Goal: Transaction & Acquisition: Obtain resource

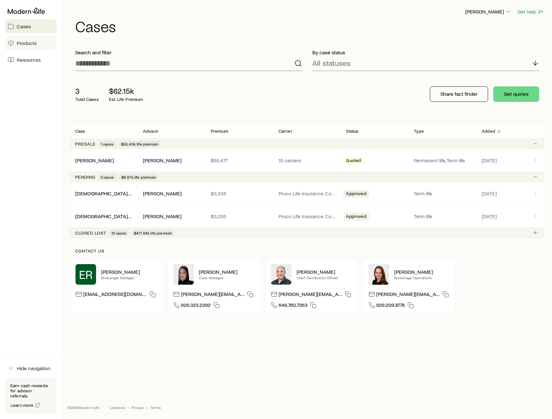
click at [42, 42] on link "Products" at bounding box center [30, 43] width 51 height 14
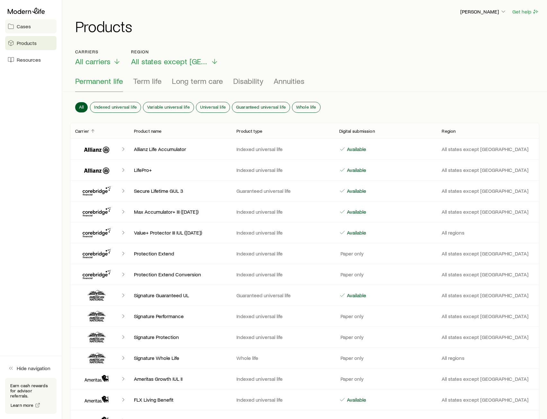
click at [28, 27] on span "Cases" at bounding box center [24, 26] width 14 height 6
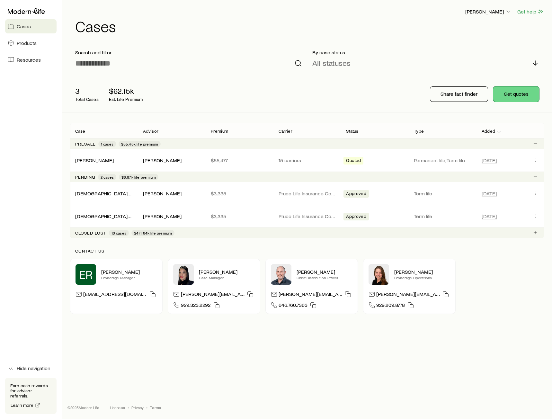
click at [497, 94] on button "Get quotes" at bounding box center [516, 93] width 46 height 15
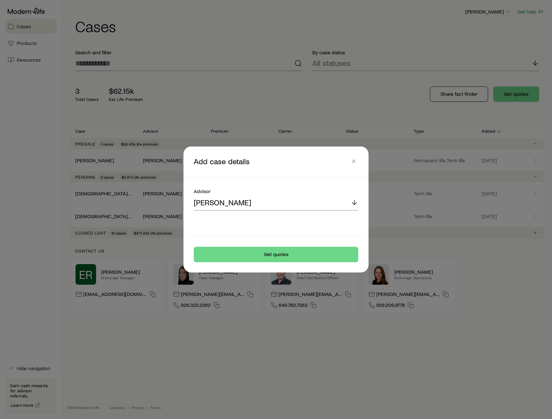
click at [261, 211] on div "Advisor [PERSON_NAME]" at bounding box center [276, 206] width 180 height 59
click at [261, 204] on div "[PERSON_NAME]" at bounding box center [276, 202] width 165 height 15
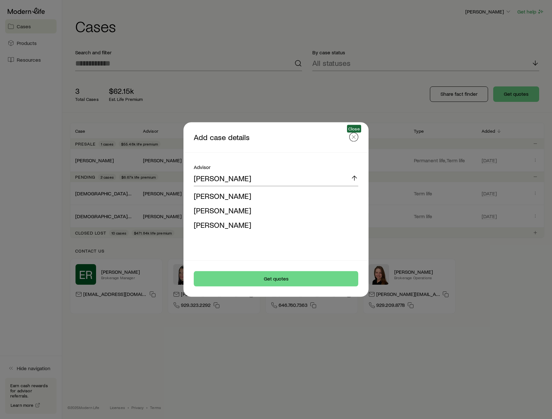
click at [354, 133] on button "button" at bounding box center [353, 137] width 9 height 9
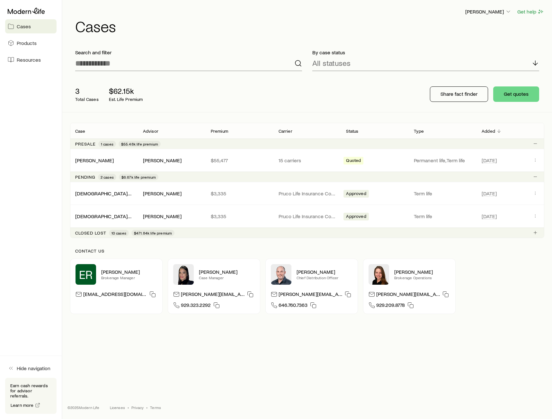
click at [243, 81] on div "3 Total Cases $62.15k Est. Life Premium Share fact finder Get quotes" at bounding box center [307, 94] width 474 height 36
